Goal: Subscribe to service/newsletter

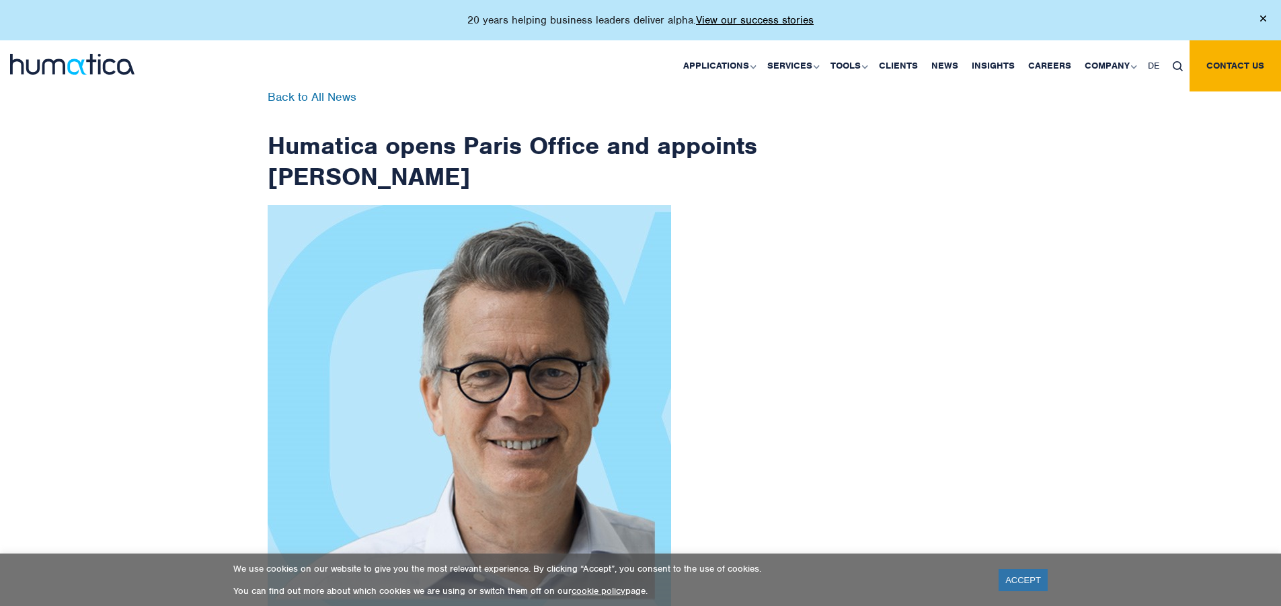
scroll to position [2144, 0]
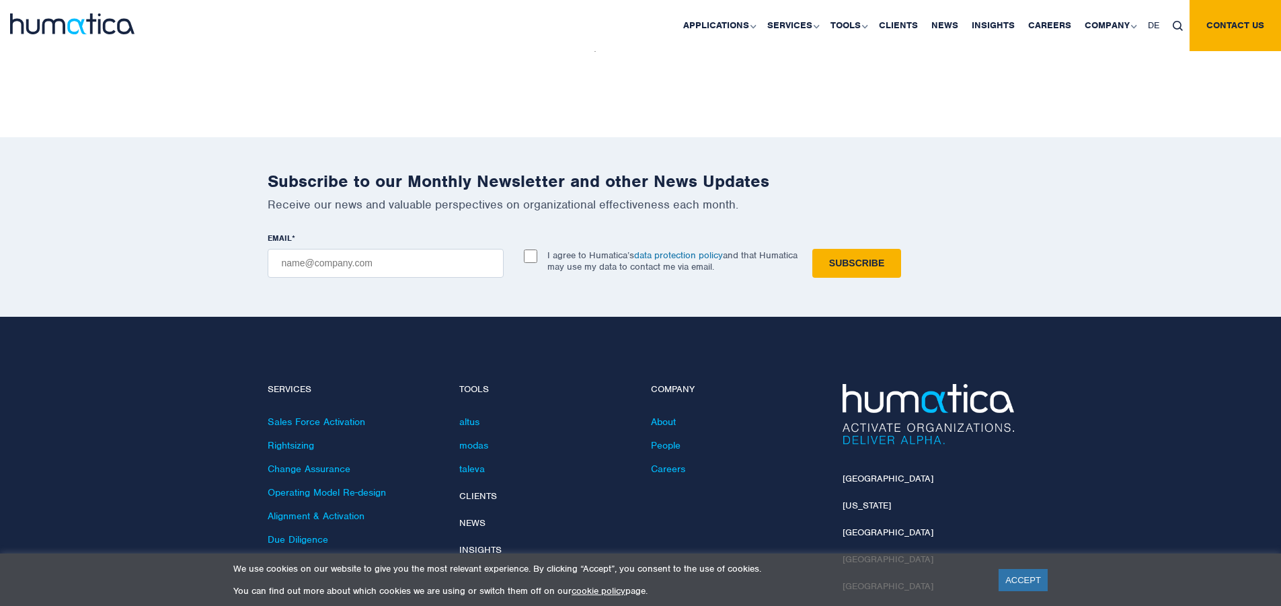
checkbox input "true"
type input "[EMAIL_ADDRESS][DOMAIN_NAME]"
click at [812, 249] on input "Subscribe" at bounding box center [856, 263] width 89 height 29
